Goal: Information Seeking & Learning: Learn about a topic

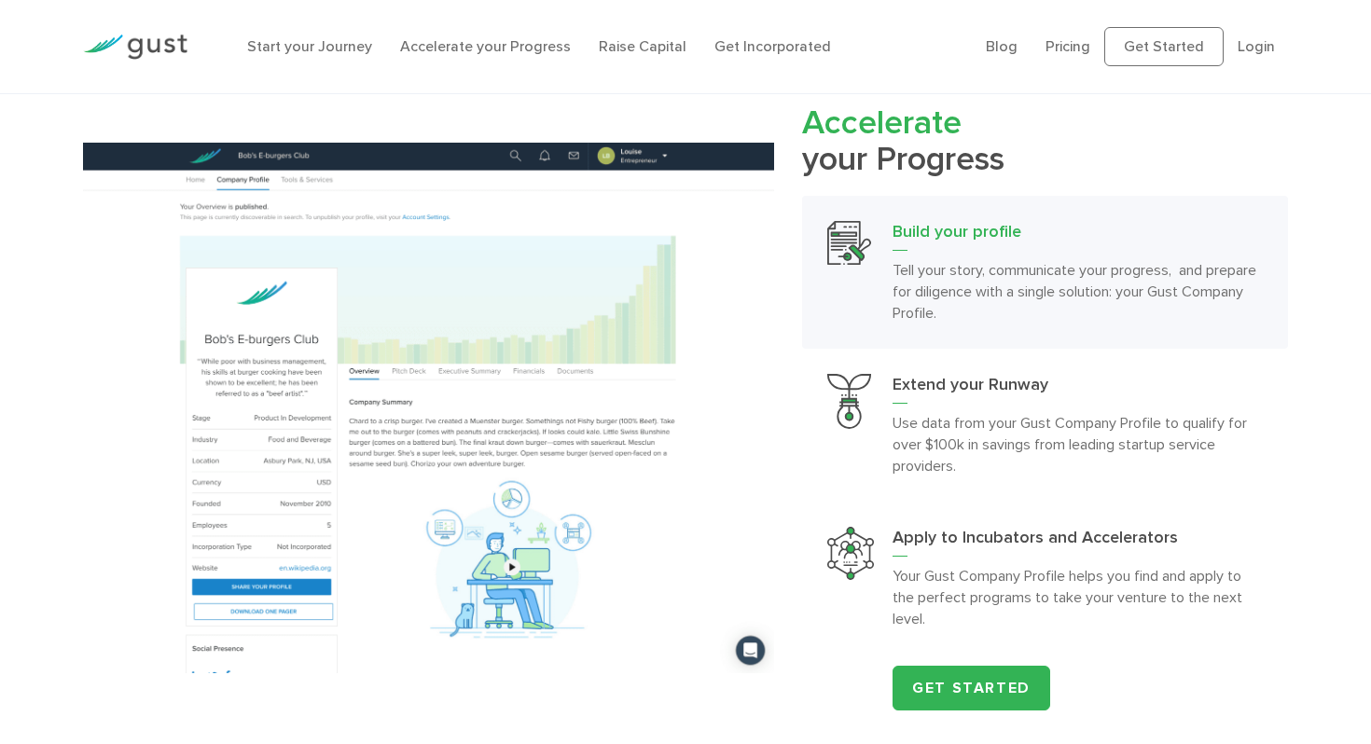
scroll to position [1634, 0]
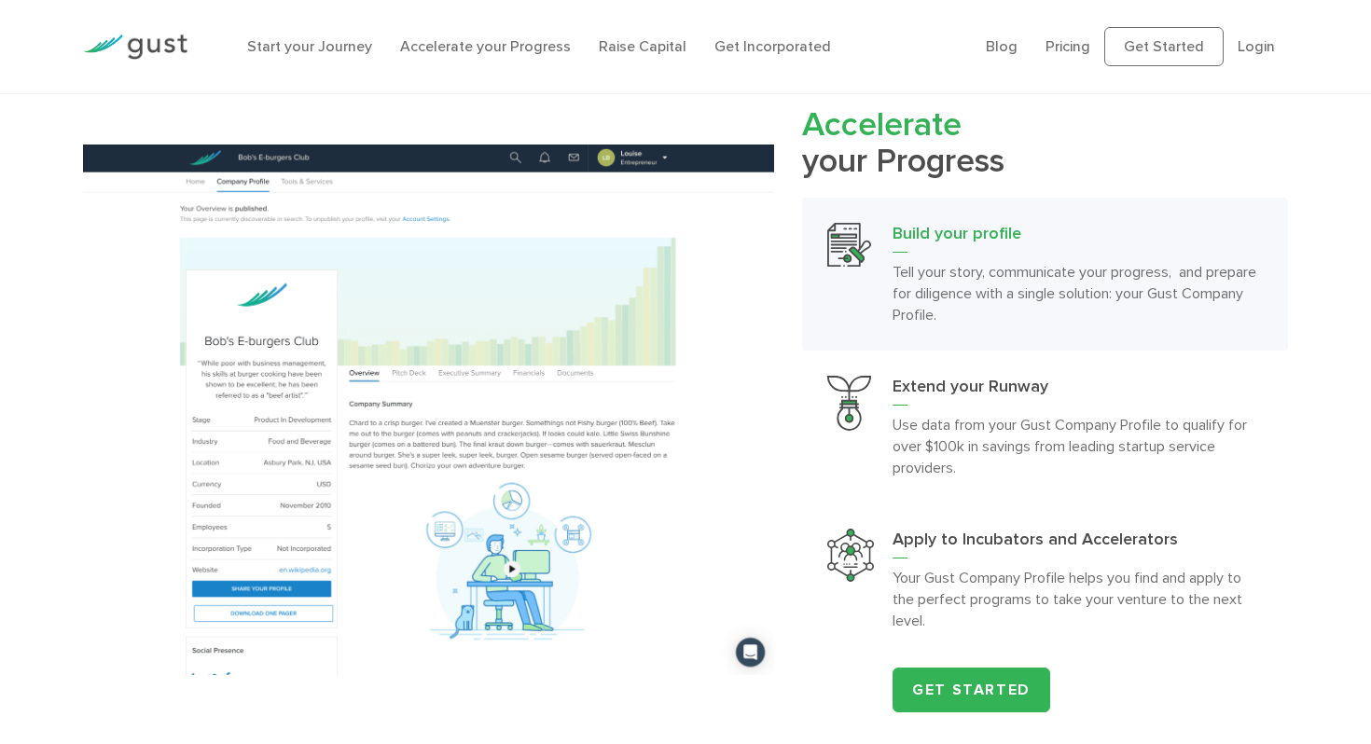
click at [90, 614] on img at bounding box center [429, 410] width 692 height 531
click at [90, 408] on img at bounding box center [429, 410] width 692 height 531
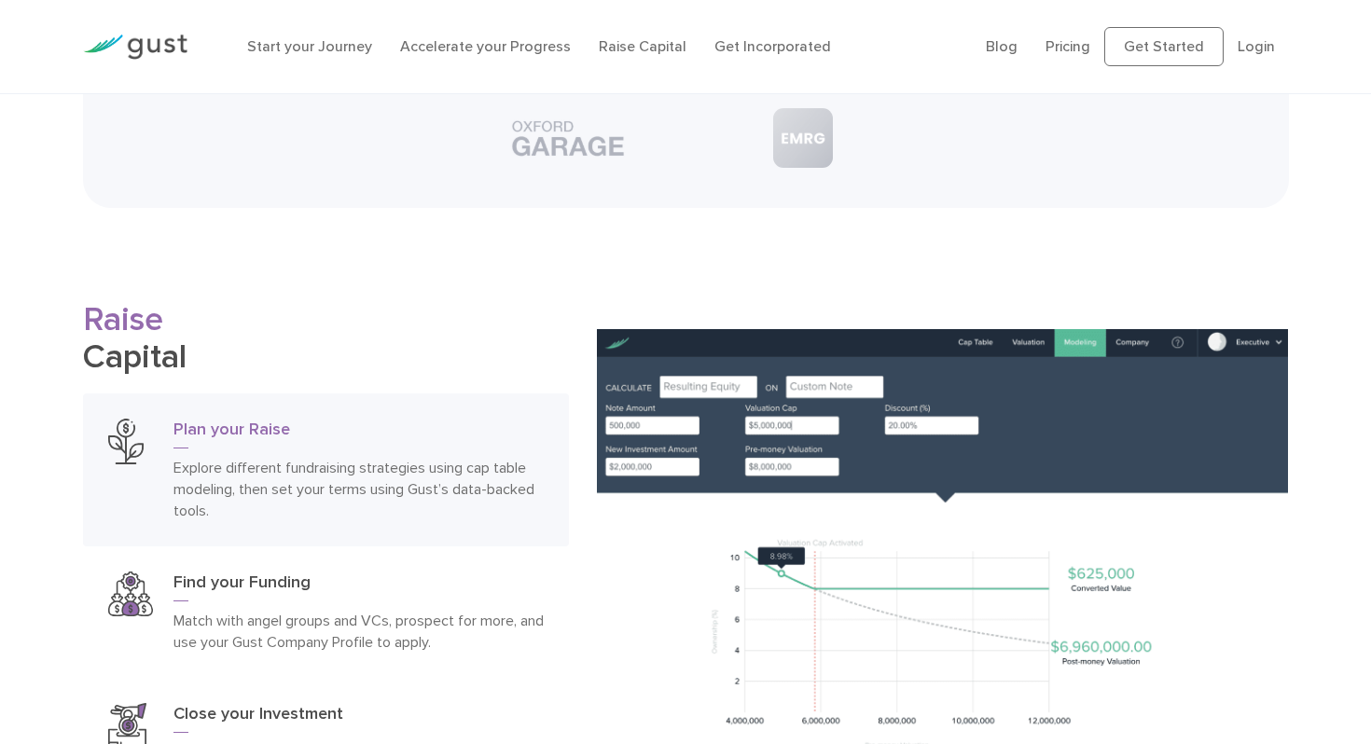
scroll to position [2508, 0]
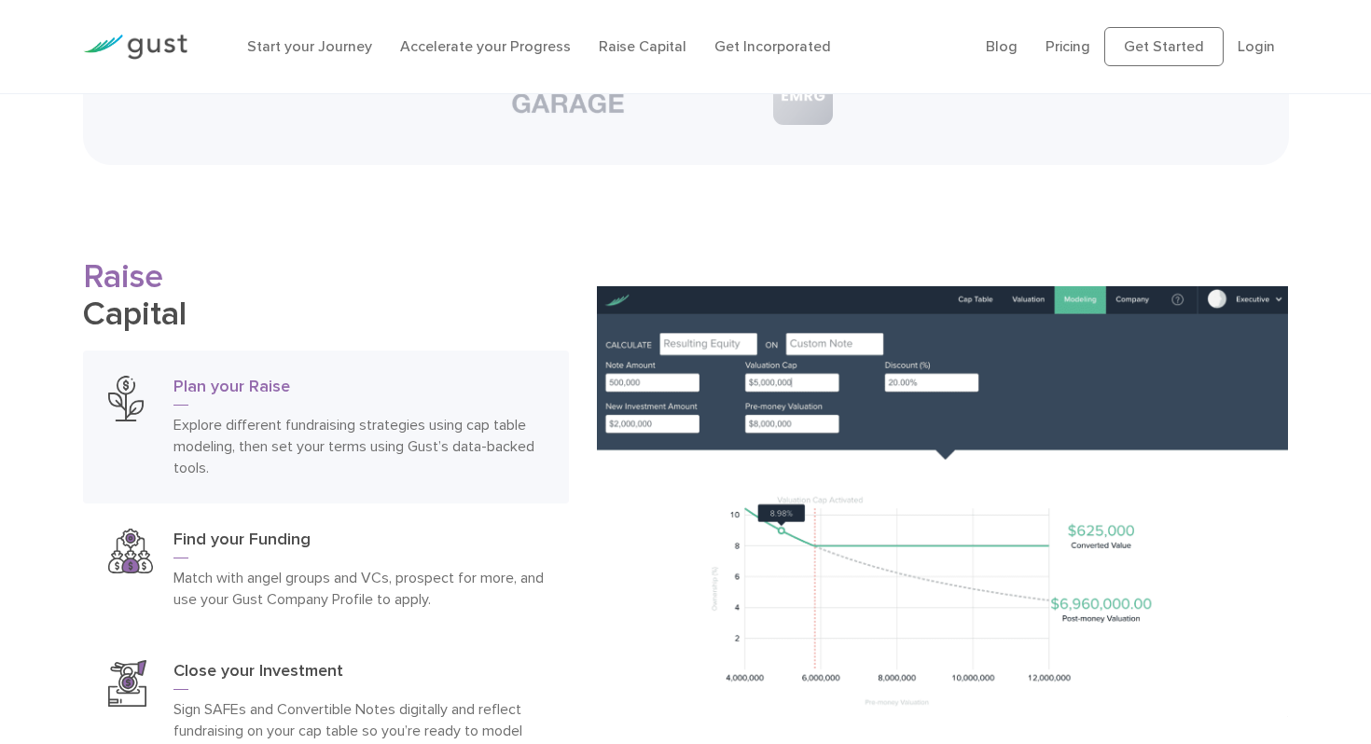
click at [151, 321] on h2 "Raise Capital" at bounding box center [326, 294] width 486 height 73
click at [181, 315] on h2 "Raise Capital" at bounding box center [326, 294] width 486 height 73
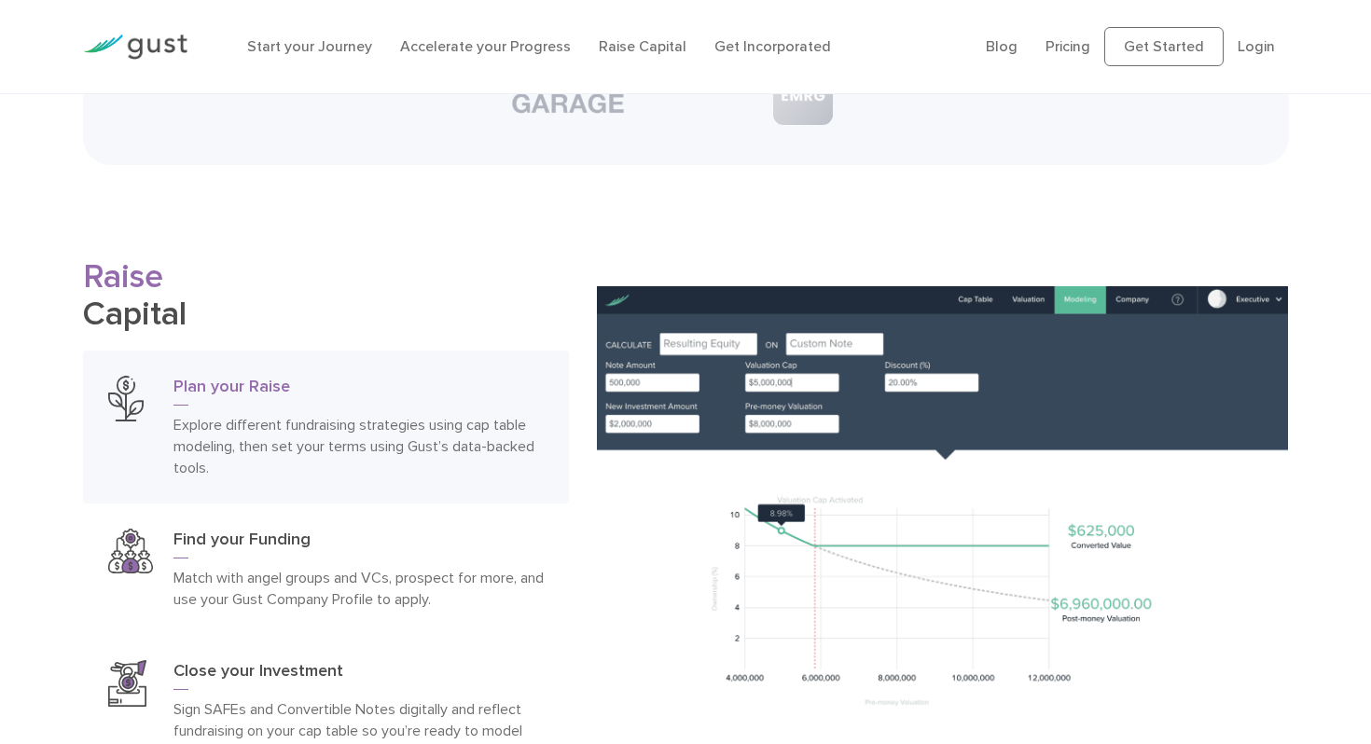
drag, startPoint x: 192, startPoint y: 322, endPoint x: 79, endPoint y: 261, distance: 128.1
click at [79, 261] on div "Raise Capital Plan your Raise Explore different fundraising strategies using ca…" at bounding box center [326, 551] width 514 height 586
drag, startPoint x: 79, startPoint y: 261, endPoint x: 224, endPoint y: 303, distance: 150.5
click at [224, 304] on div "Raise Capital Plan your Raise Explore different fundraising strategies using ca…" at bounding box center [326, 551] width 514 height 586
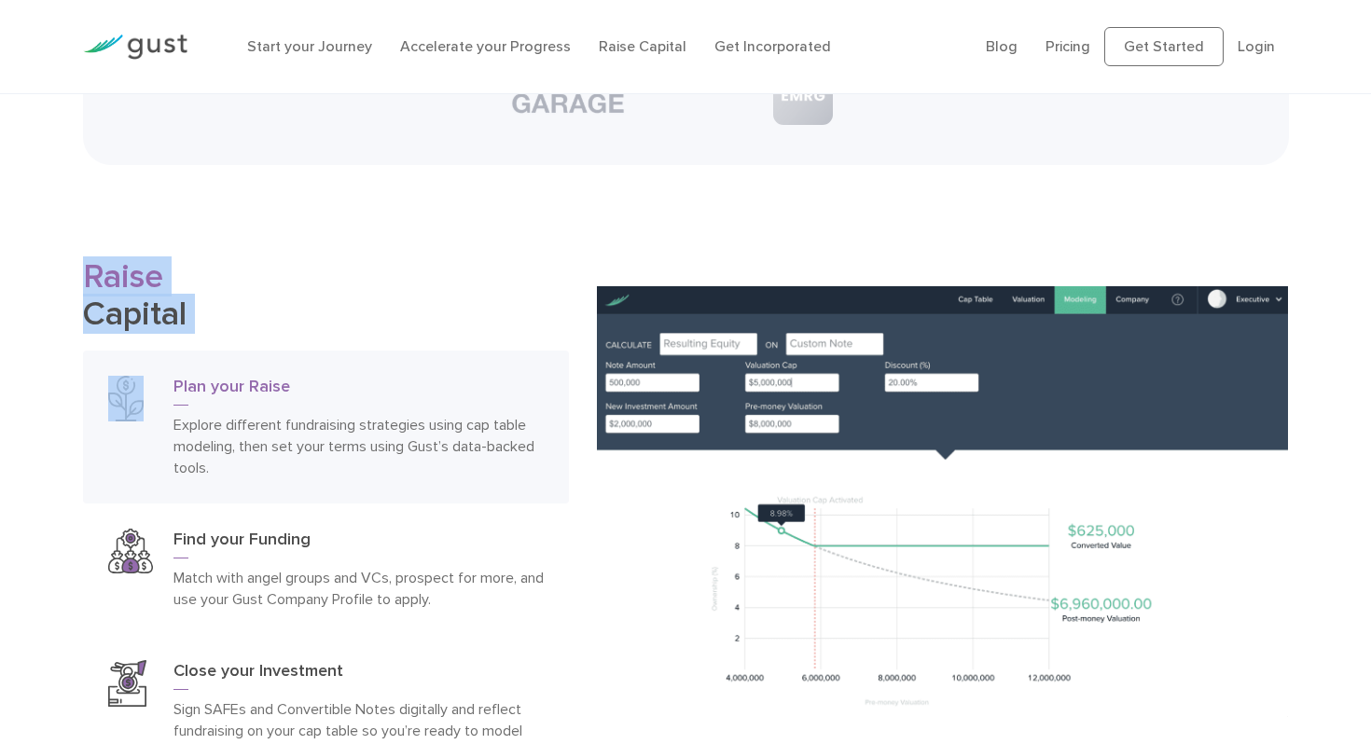
click at [224, 303] on h2 "Raise Capital" at bounding box center [326, 294] width 486 height 73
click at [74, 309] on div "Raise Capital Plan your Raise Explore different fundraising strategies using ca…" at bounding box center [326, 551] width 514 height 586
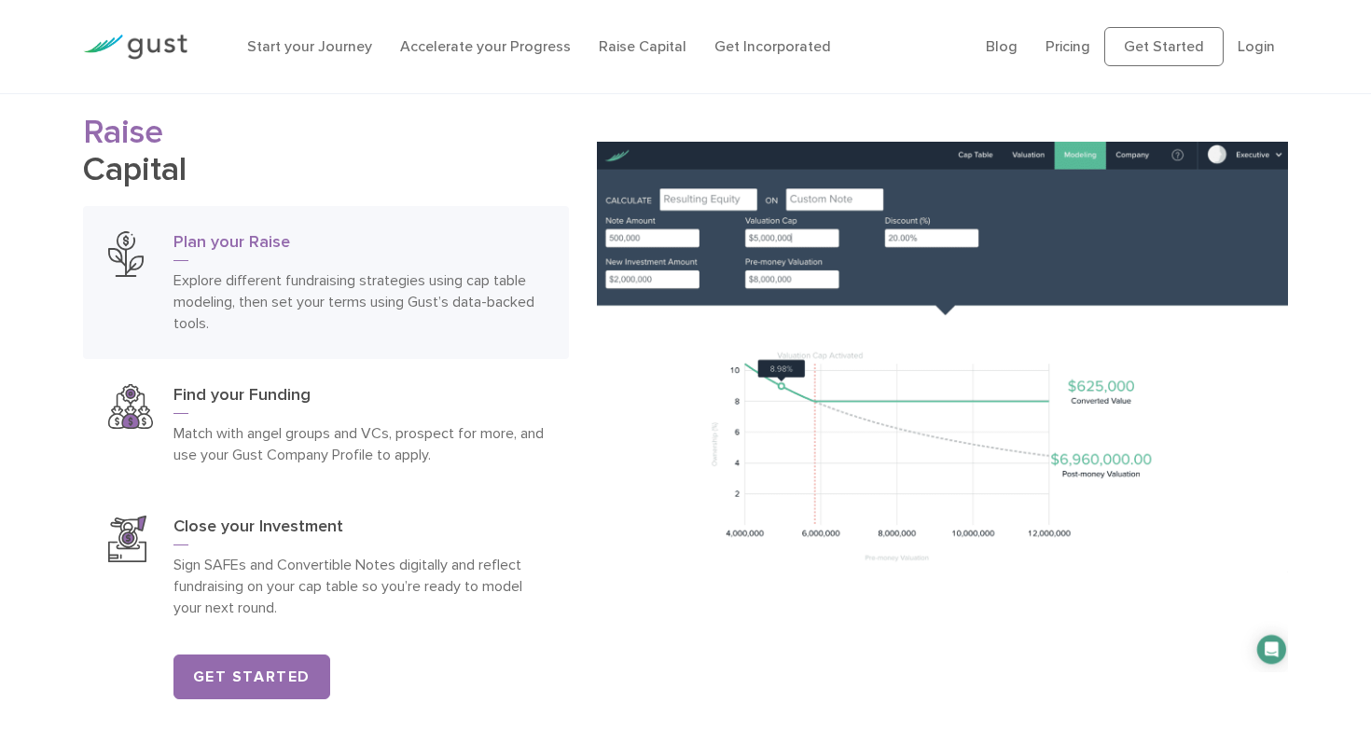
scroll to position [2652, 0]
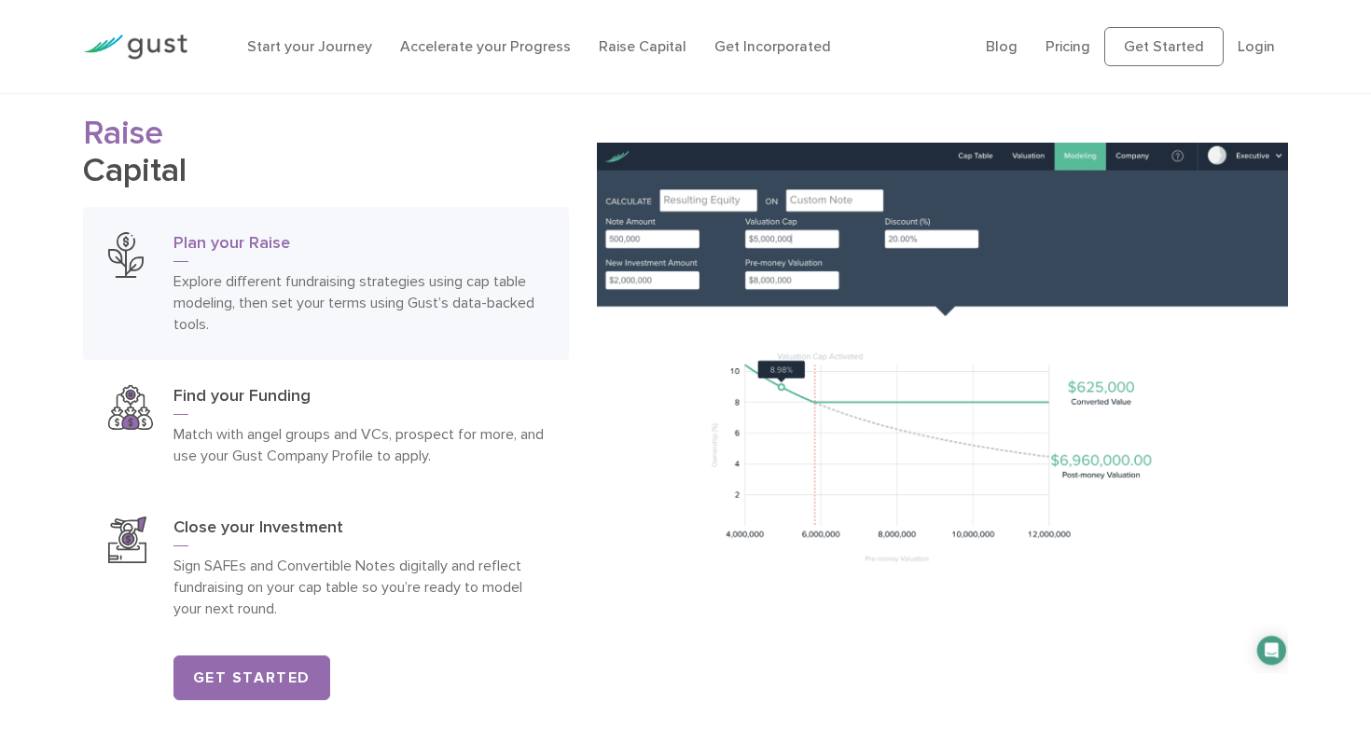
click at [52, 227] on div "Raise Capital Plan your Raise Explore different fundraising strategies using ca…" at bounding box center [685, 408] width 1371 height 586
click at [51, 327] on div "Raise Capital Plan your Raise Explore different fundraising strategies using ca…" at bounding box center [685, 408] width 1371 height 586
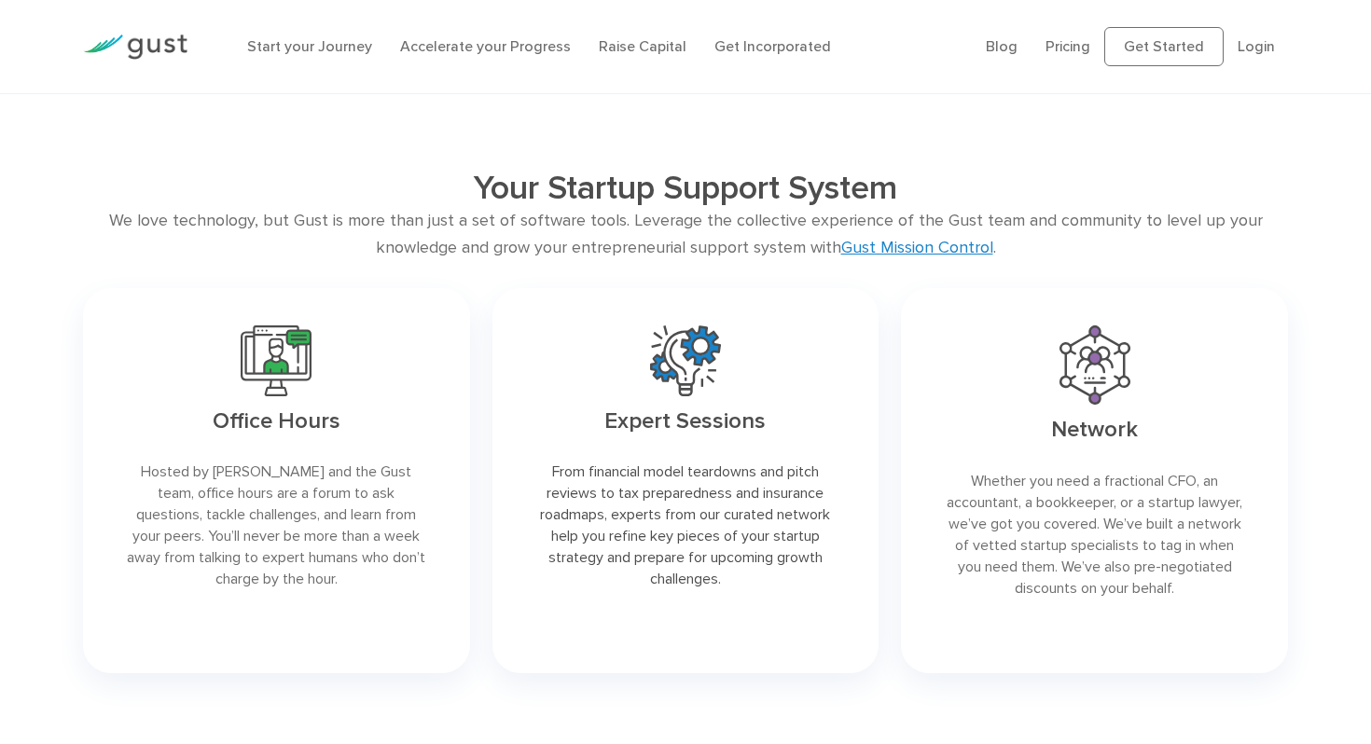
scroll to position [3635, 0]
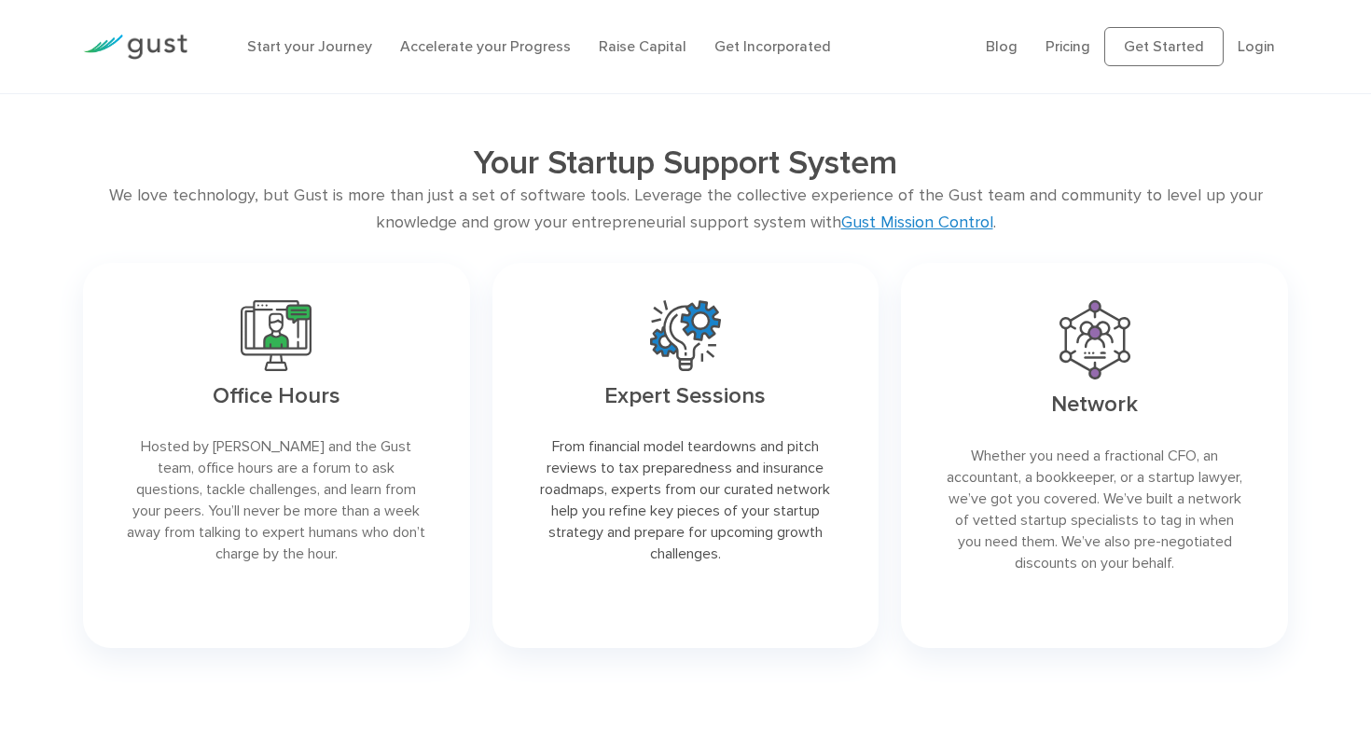
click at [51, 327] on div "Your Startup Support System We love technology, but Gust is more than just a se…" at bounding box center [685, 401] width 1371 height 517
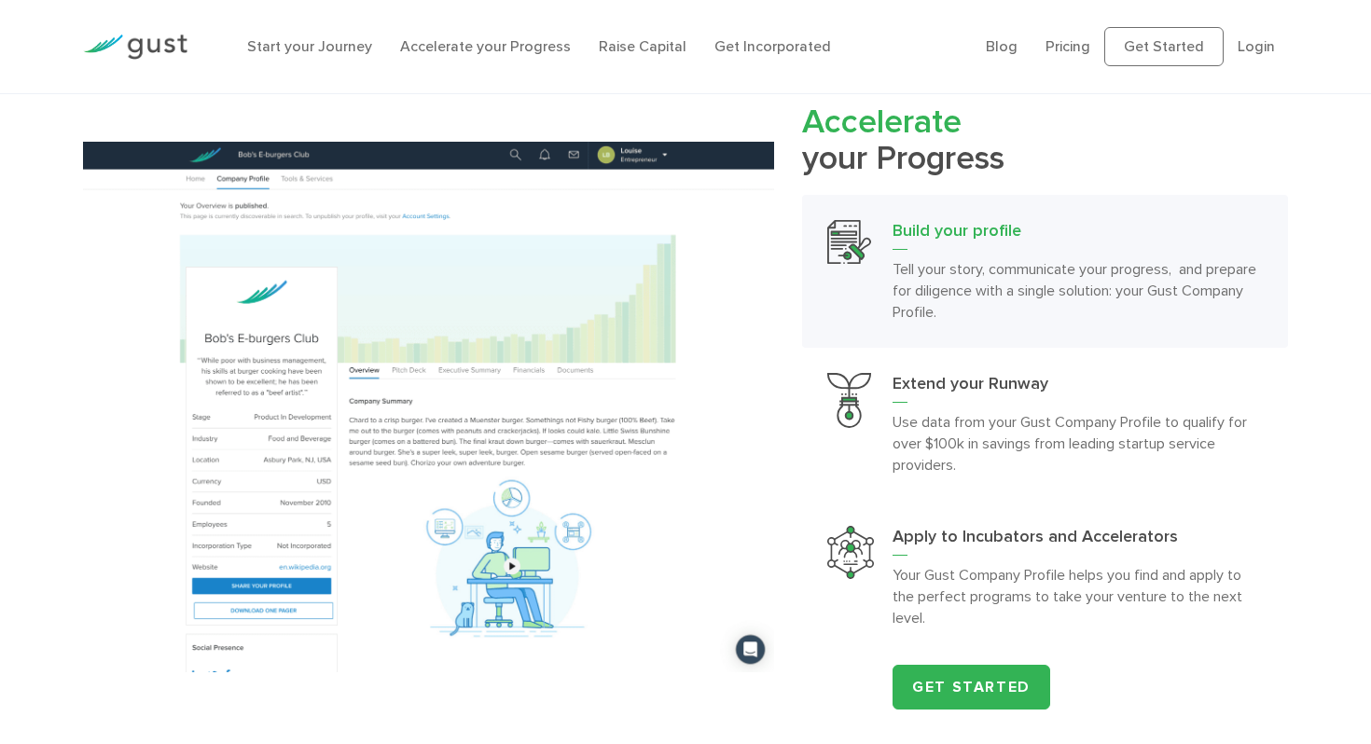
scroll to position [1639, 0]
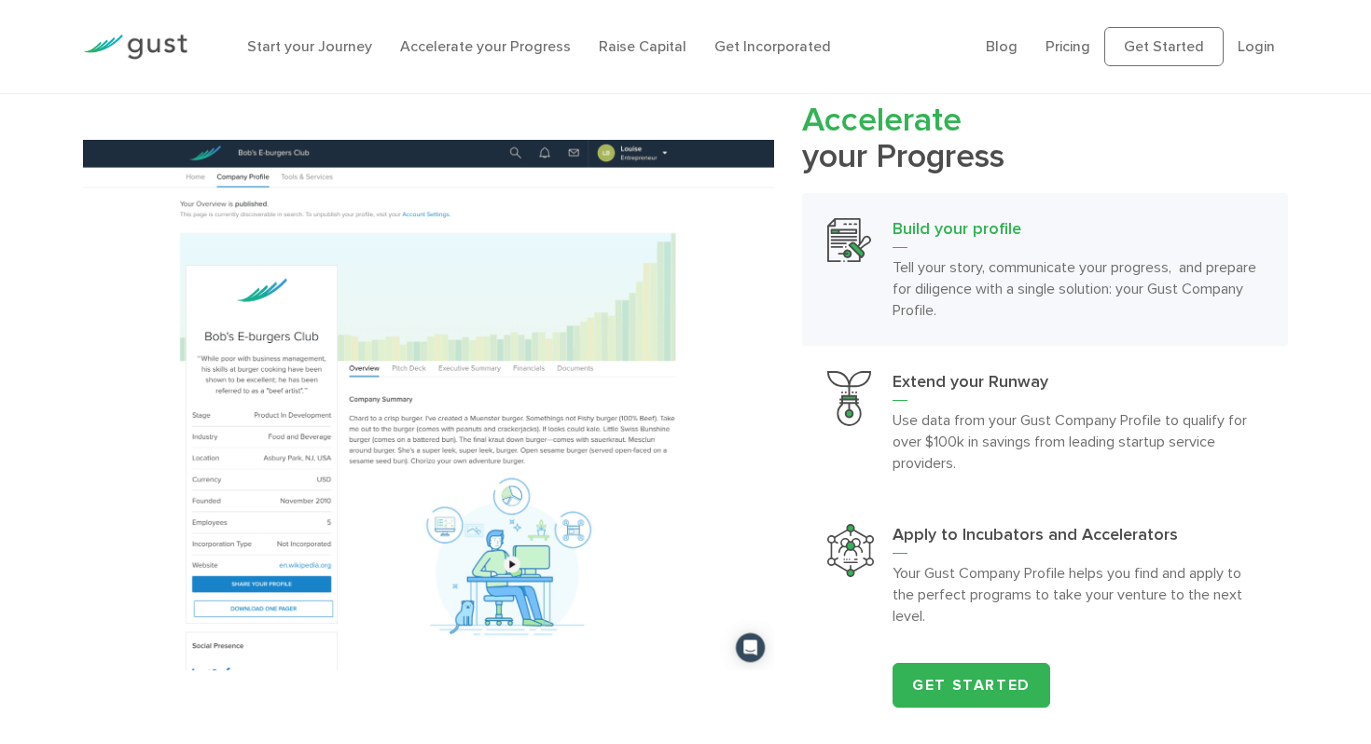
click at [979, 271] on p "Tell your story, communicate your progress, and prepare for diligence with a si…" at bounding box center [1078, 288] width 370 height 64
click at [955, 428] on p "Use data from your Gust Company Profile to qualify for over $100k in savings fr…" at bounding box center [1078, 441] width 370 height 64
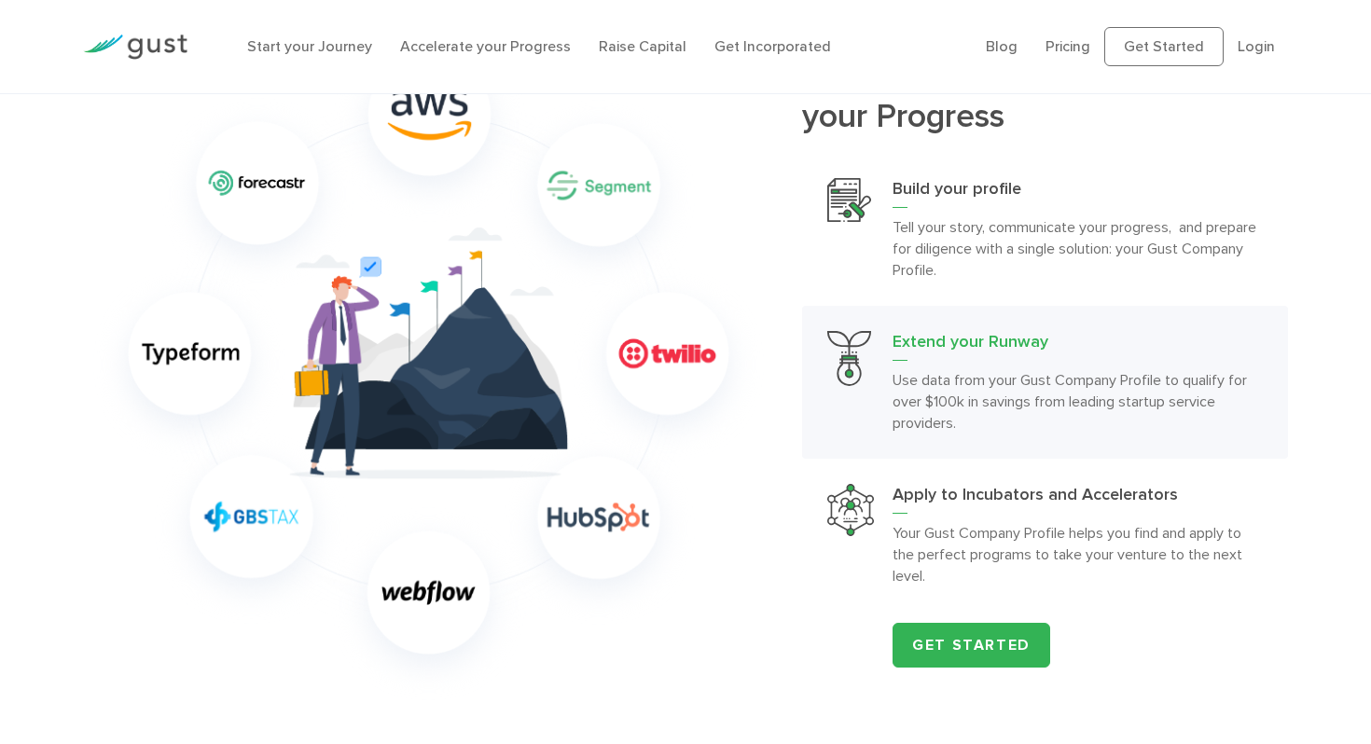
scroll to position [1731, 0]
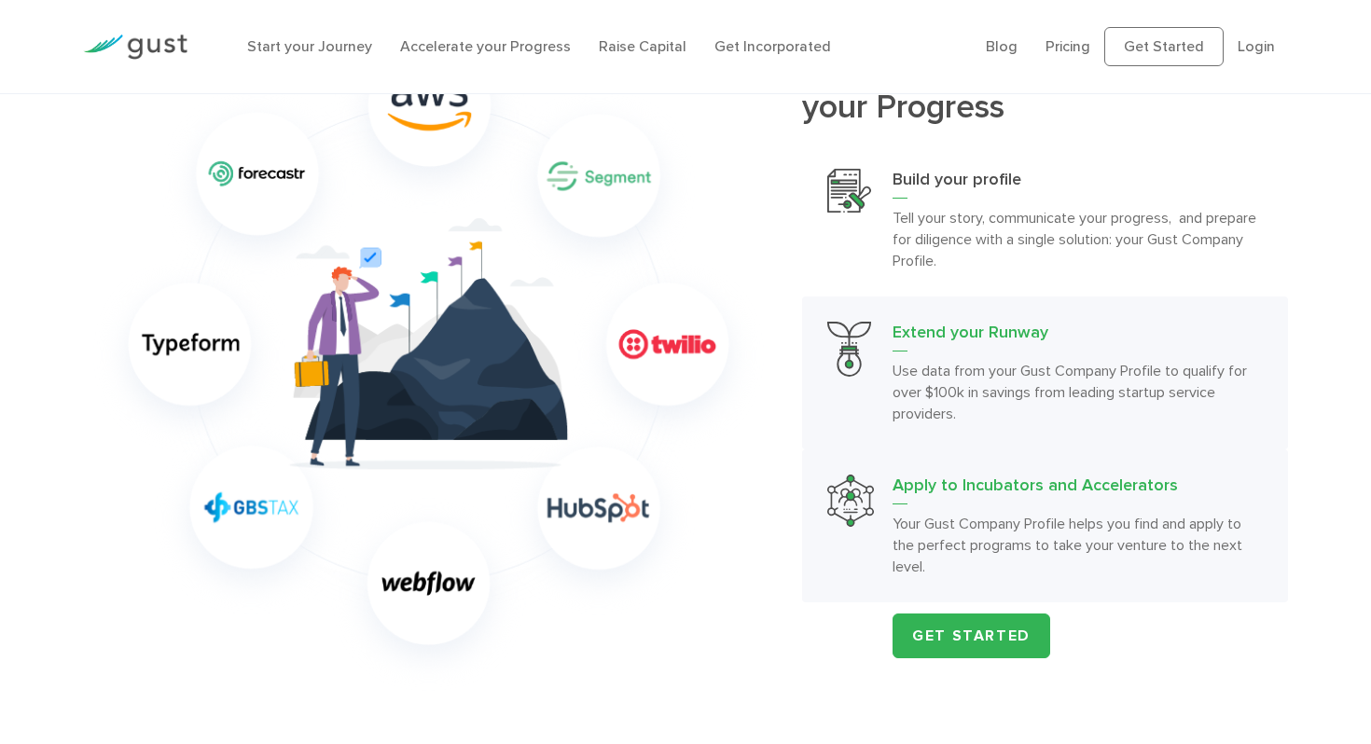
click at [954, 492] on h3 "Apply to Incubators and Accelerators" at bounding box center [1078, 490] width 370 height 30
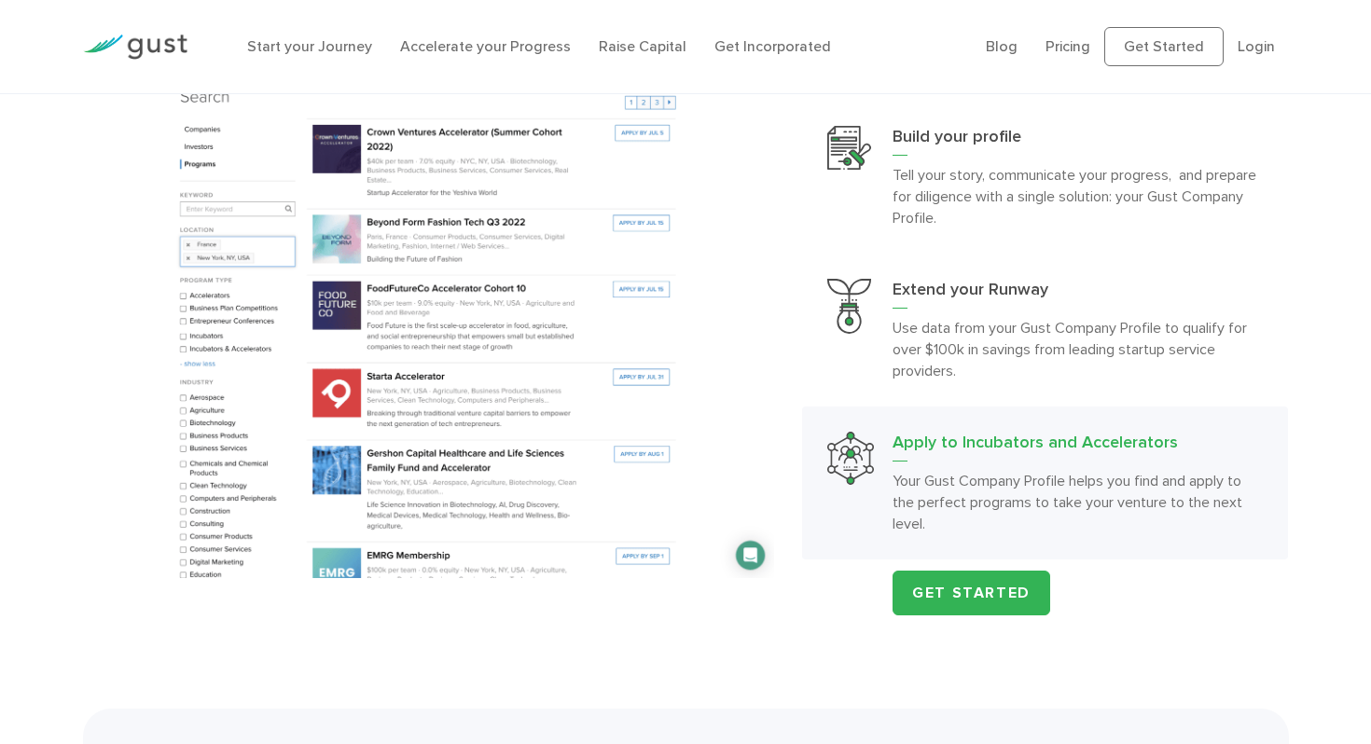
click at [554, 418] on img at bounding box center [429, 313] width 692 height 531
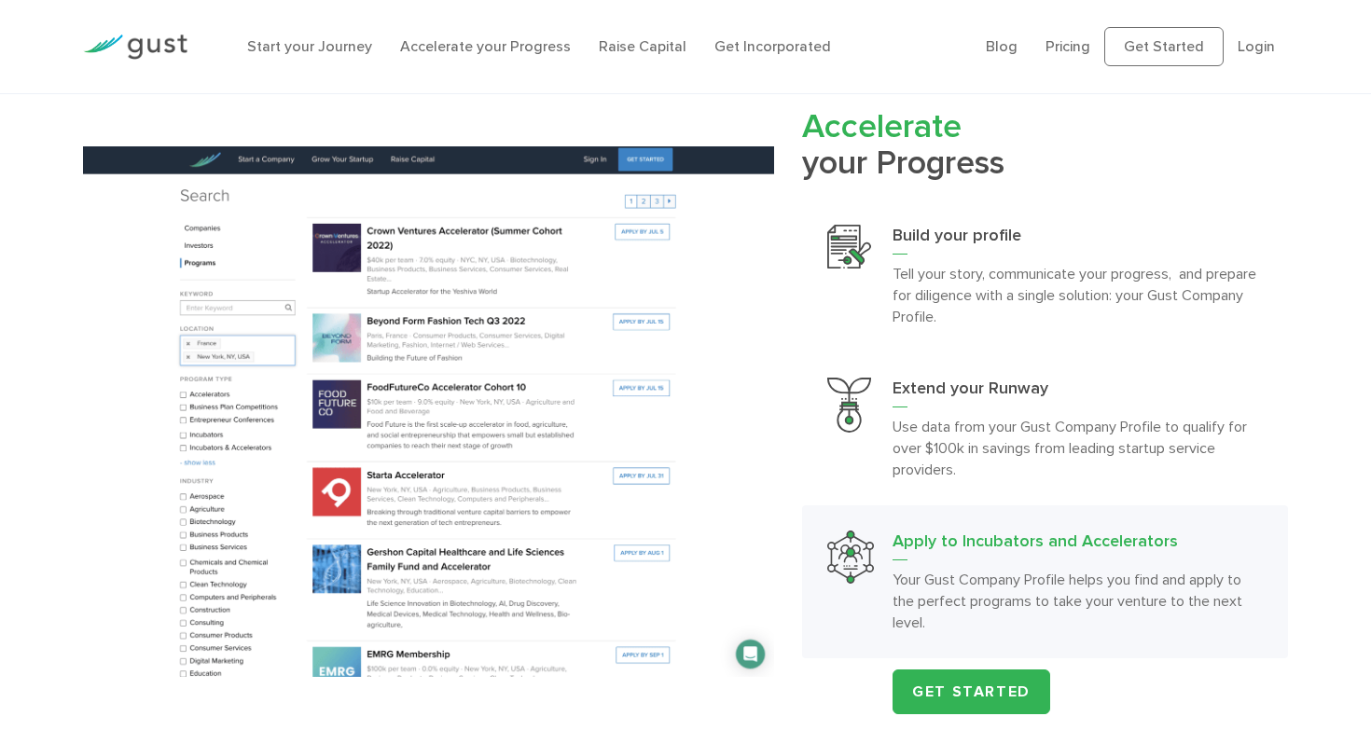
scroll to position [1633, 0]
click at [44, 426] on div "Accelerate your Progress Build your profile Tell your story, communicate your p…" at bounding box center [685, 410] width 1371 height 607
